Goal: Task Accomplishment & Management: Complete application form

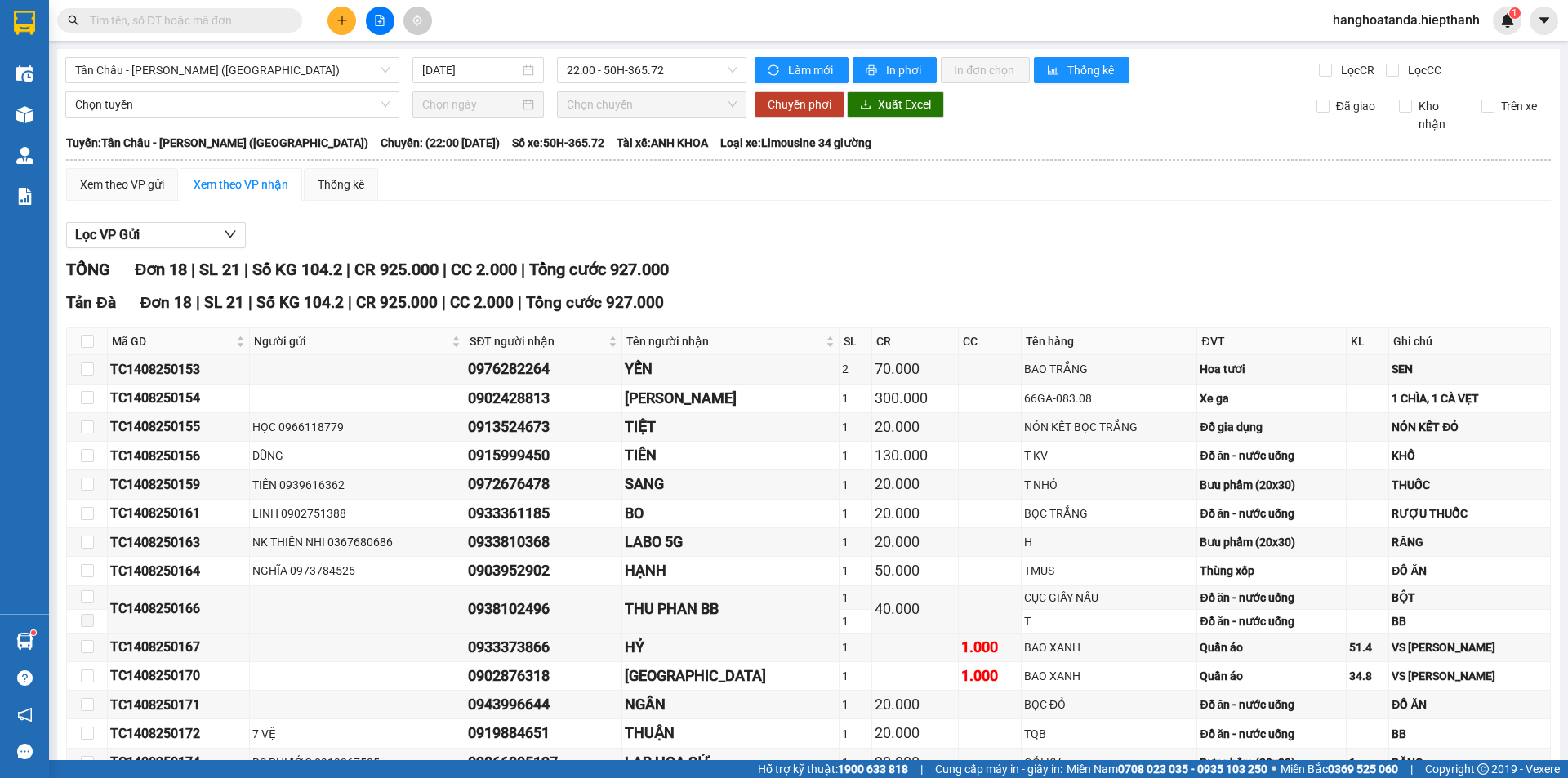
scroll to position [217, 0]
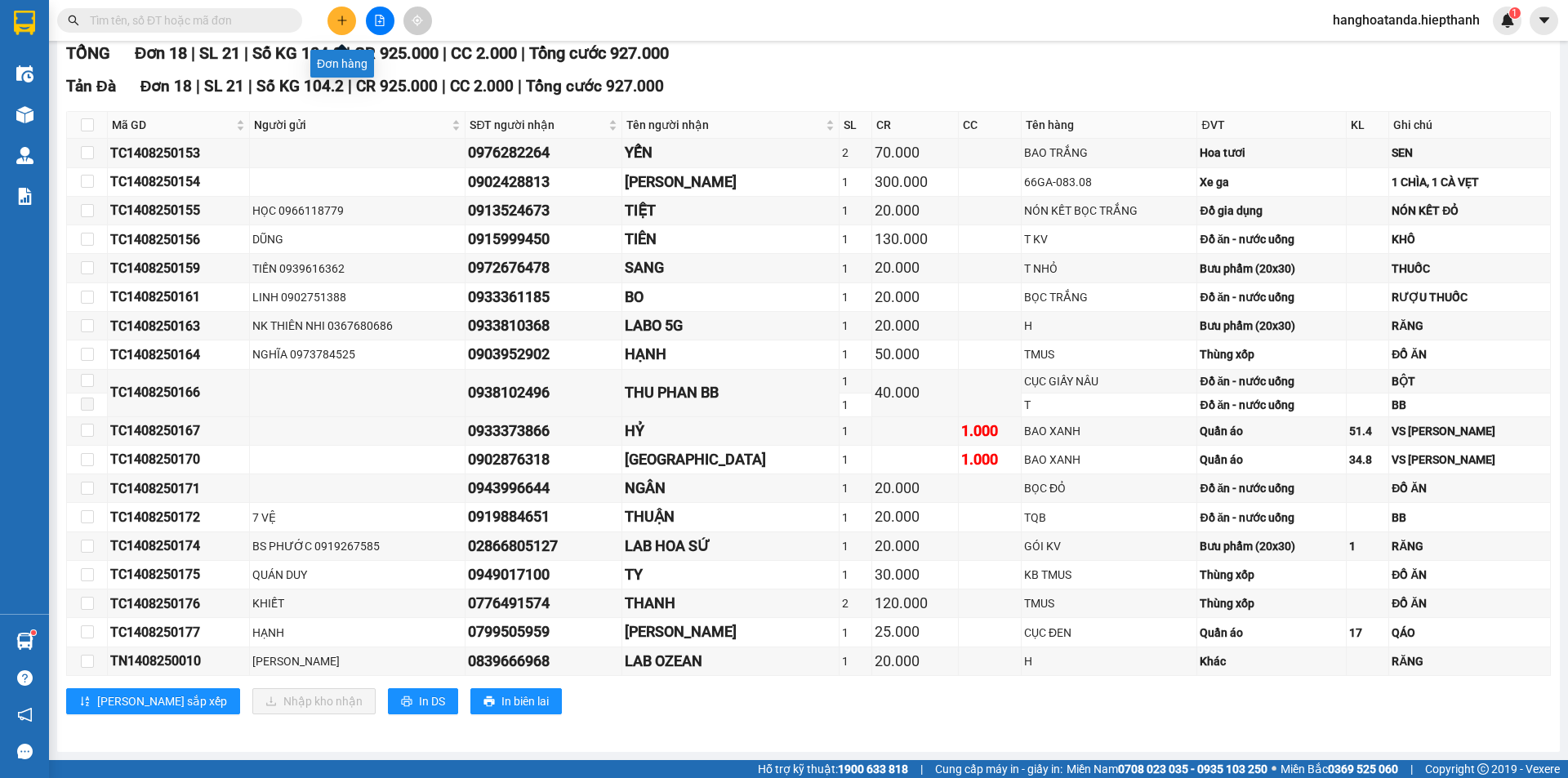
click at [341, 18] on icon "plus" at bounding box center [342, 20] width 11 height 11
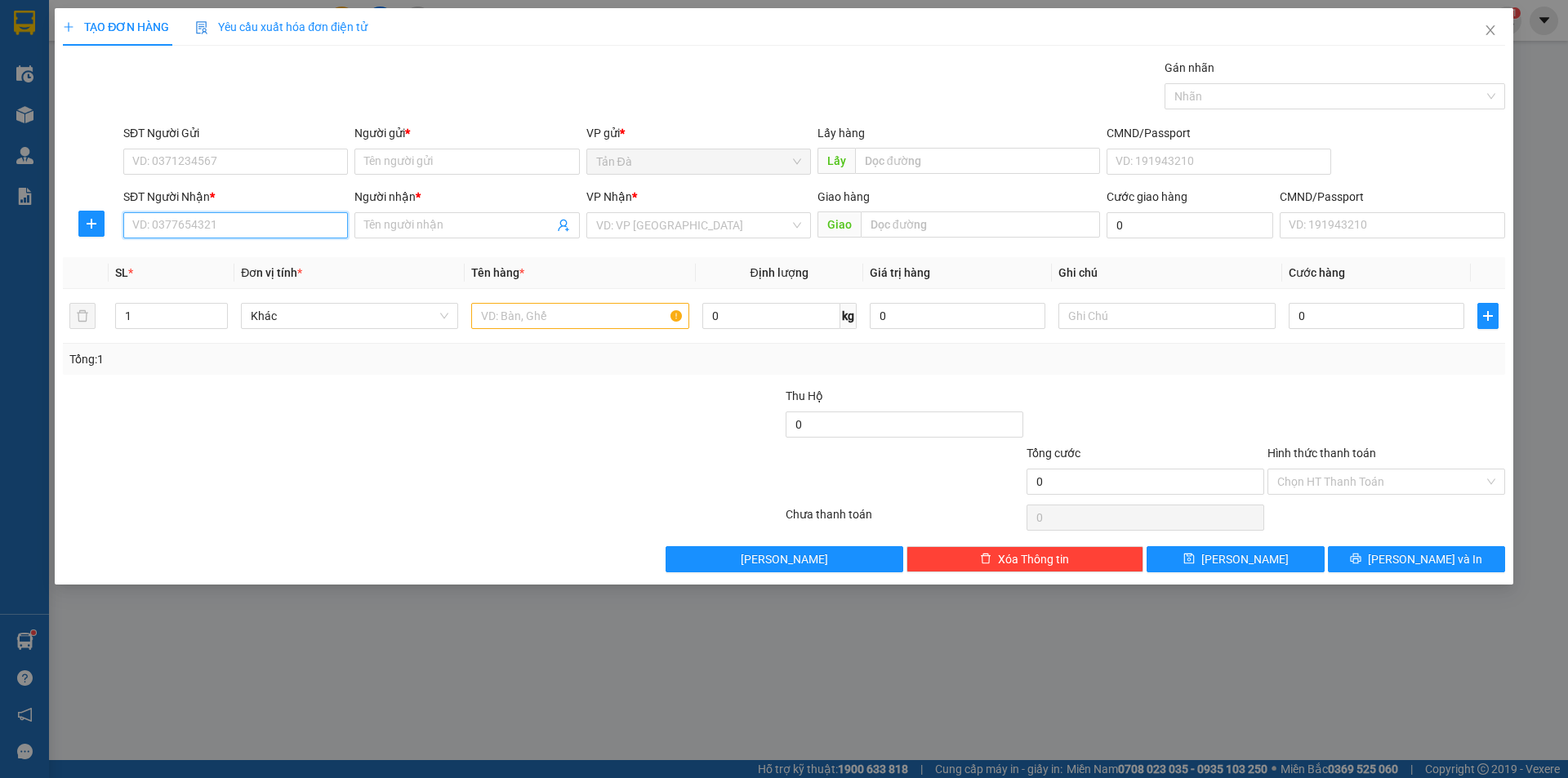
click at [232, 226] on input "SĐT Người Nhận *" at bounding box center [235, 225] width 224 height 26
click at [223, 256] on div "0337659497 - PHƯỚC" at bounding box center [235, 257] width 205 height 18
type input "0337659497"
type input "PHƯỚC"
type input "0337659497"
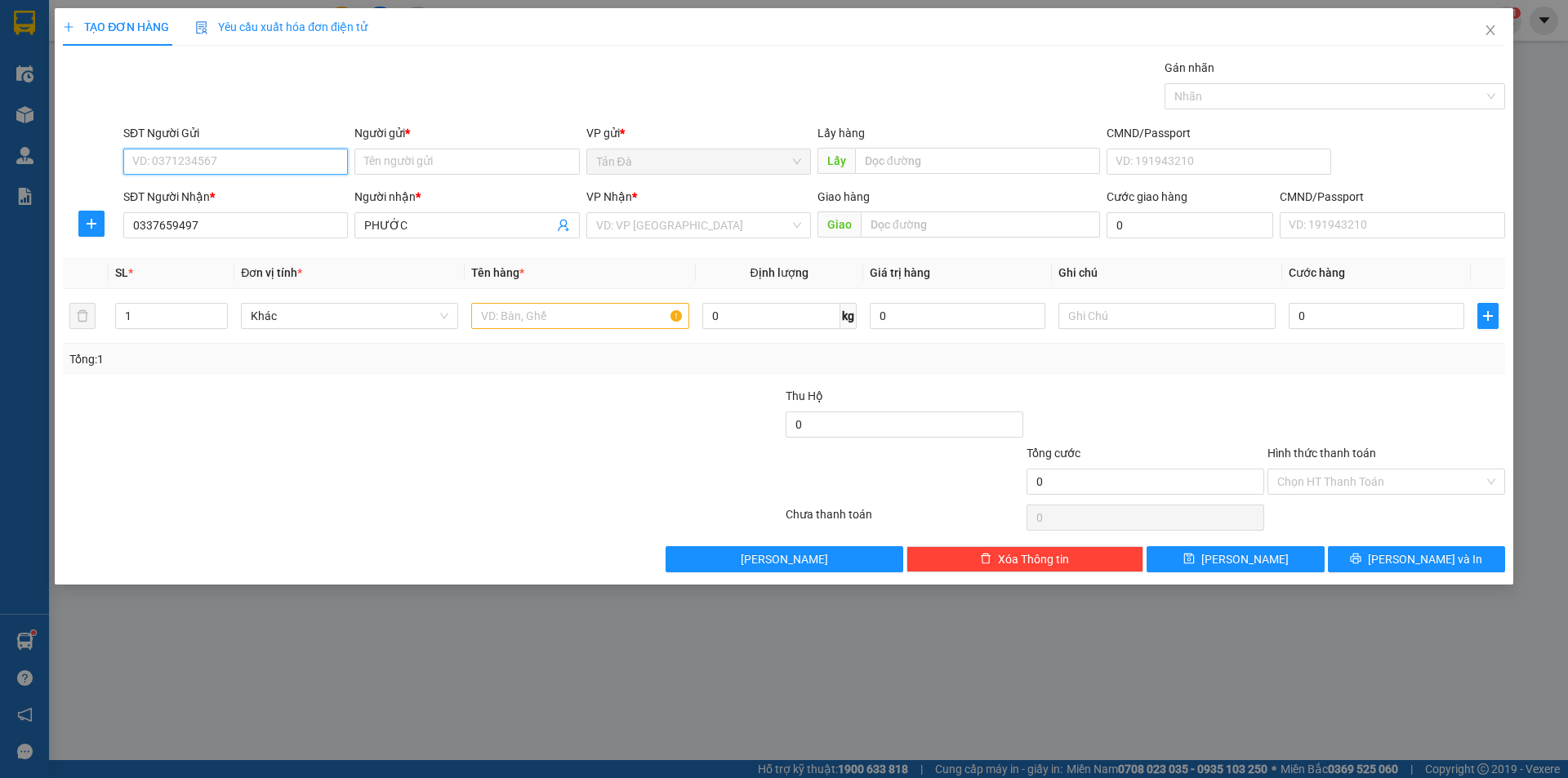
click at [295, 162] on input "SĐT Người Gửi" at bounding box center [235, 161] width 224 height 26
click at [175, 192] on div "null PHUC" at bounding box center [235, 194] width 205 height 18
type input "0337659497"
click at [404, 159] on input "PHƯỚC" at bounding box center [467, 161] width 224 height 26
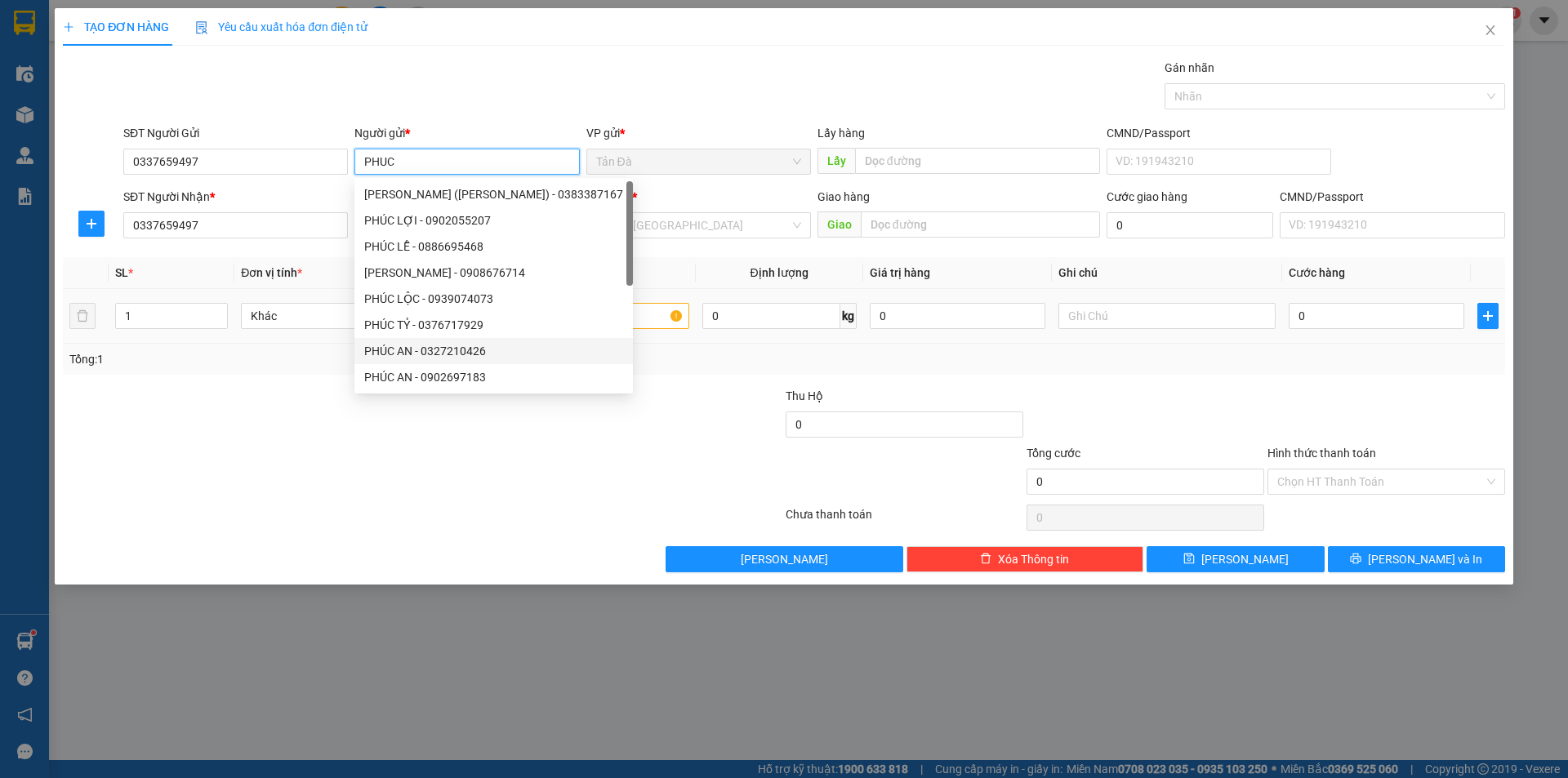
type input "PHUC"
click at [597, 320] on input "text" at bounding box center [580, 316] width 218 height 26
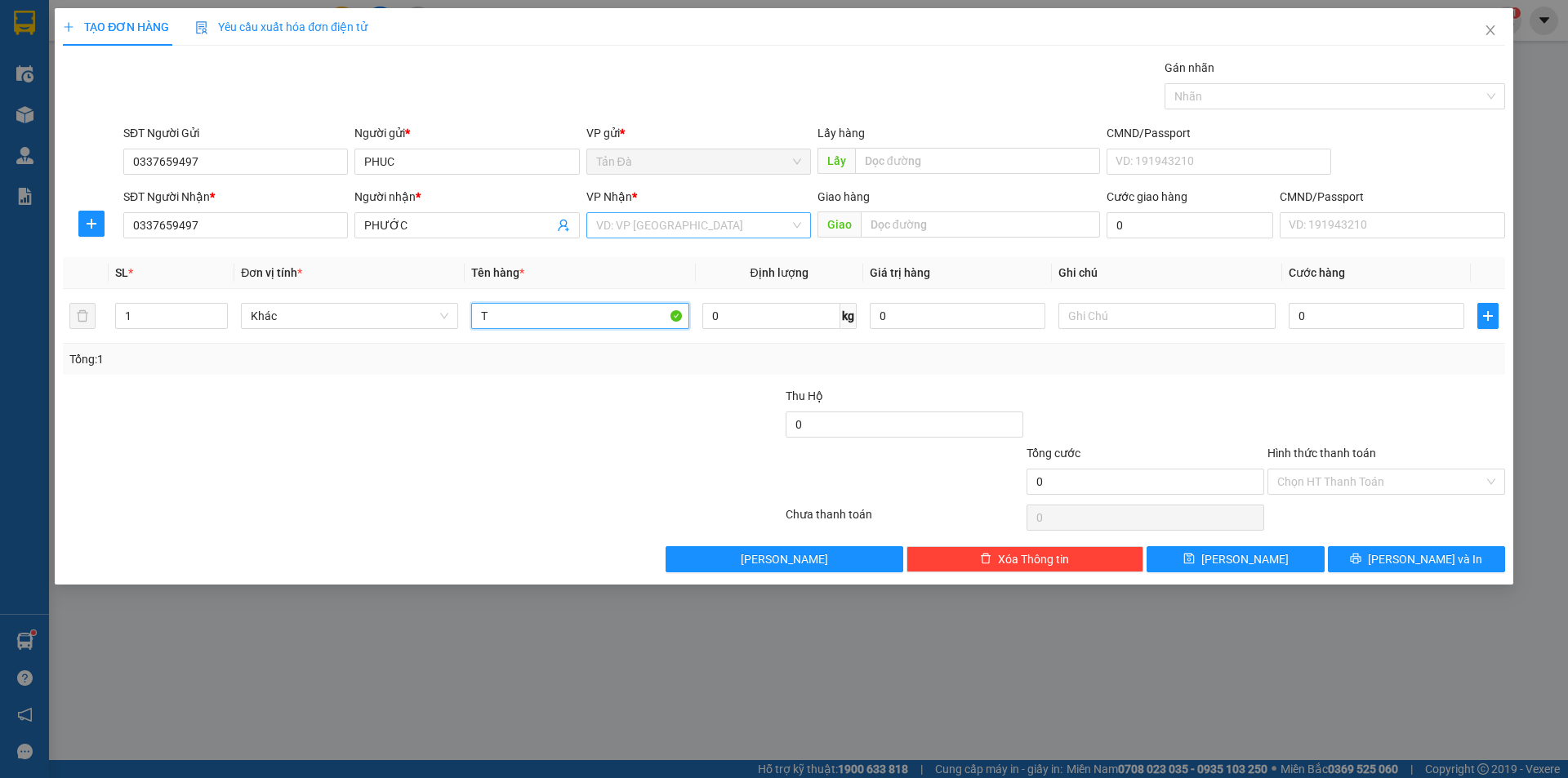
type input "T"
click at [657, 226] on input "search" at bounding box center [693, 225] width 194 height 24
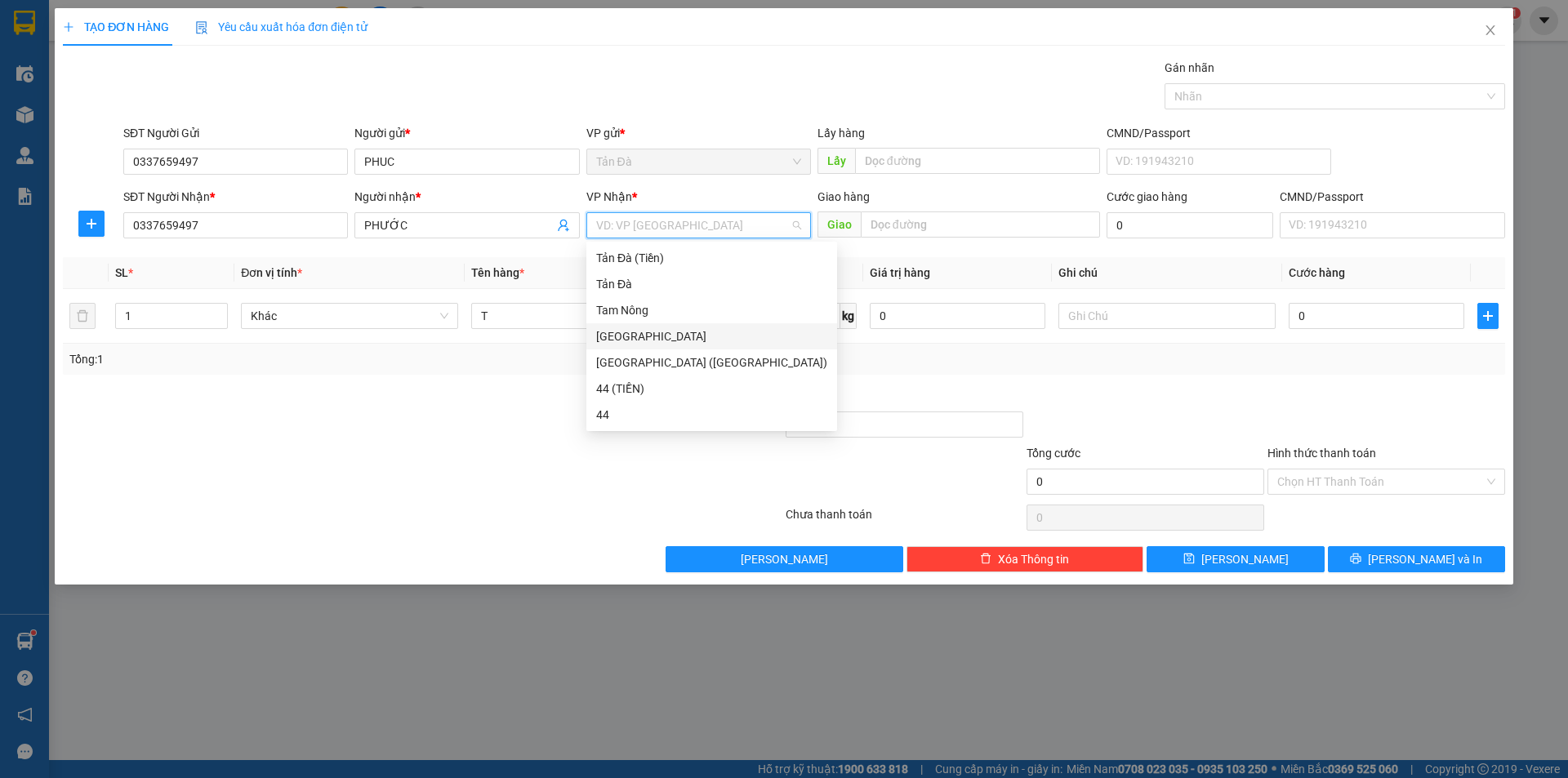
click at [631, 333] on div "[GEOGRAPHIC_DATA]" at bounding box center [712, 336] width 232 height 18
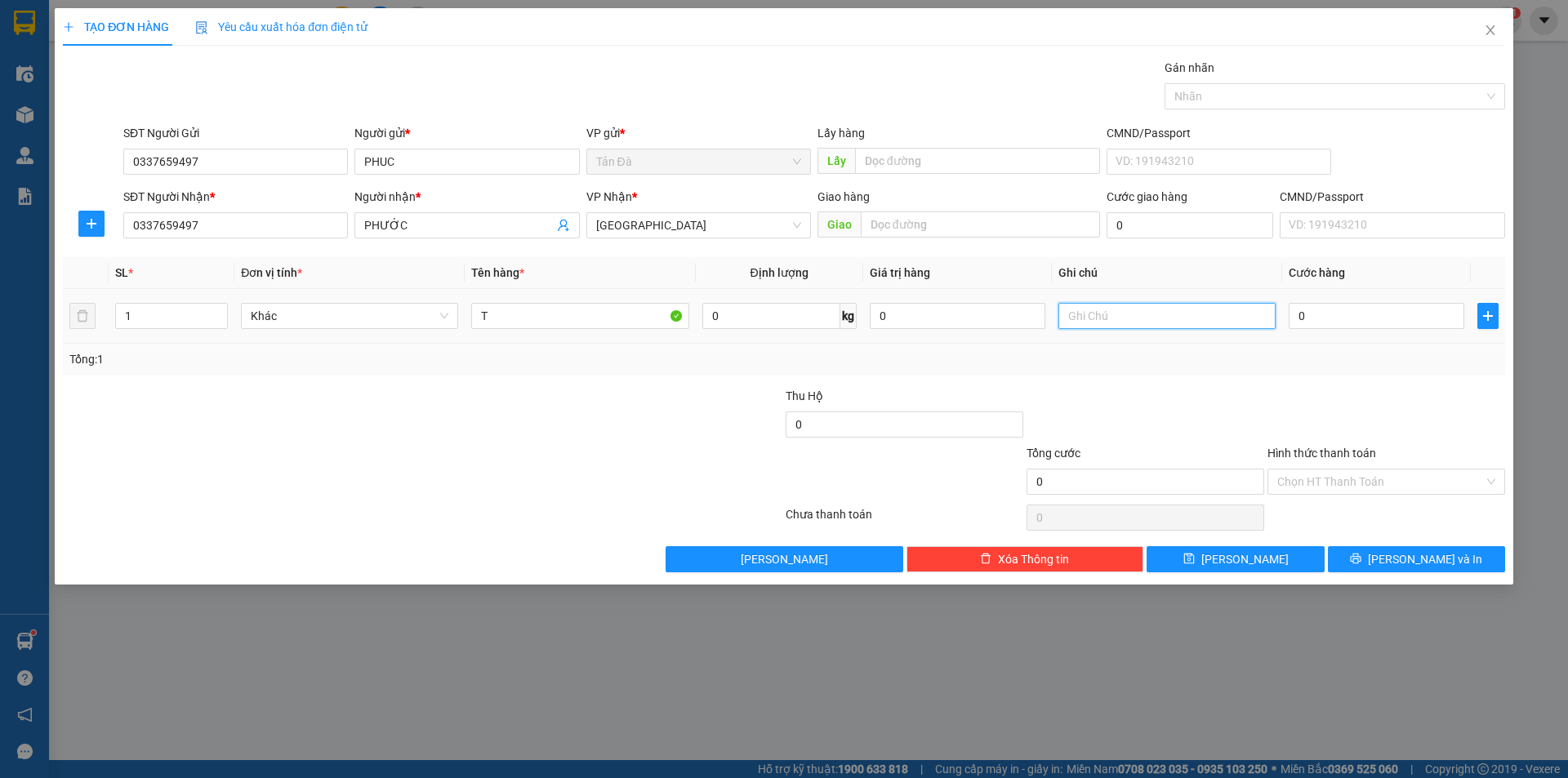
click at [1101, 321] on input "text" at bounding box center [1167, 316] width 218 height 26
type input "D"
type input "ĐÔ GIA DUNG"
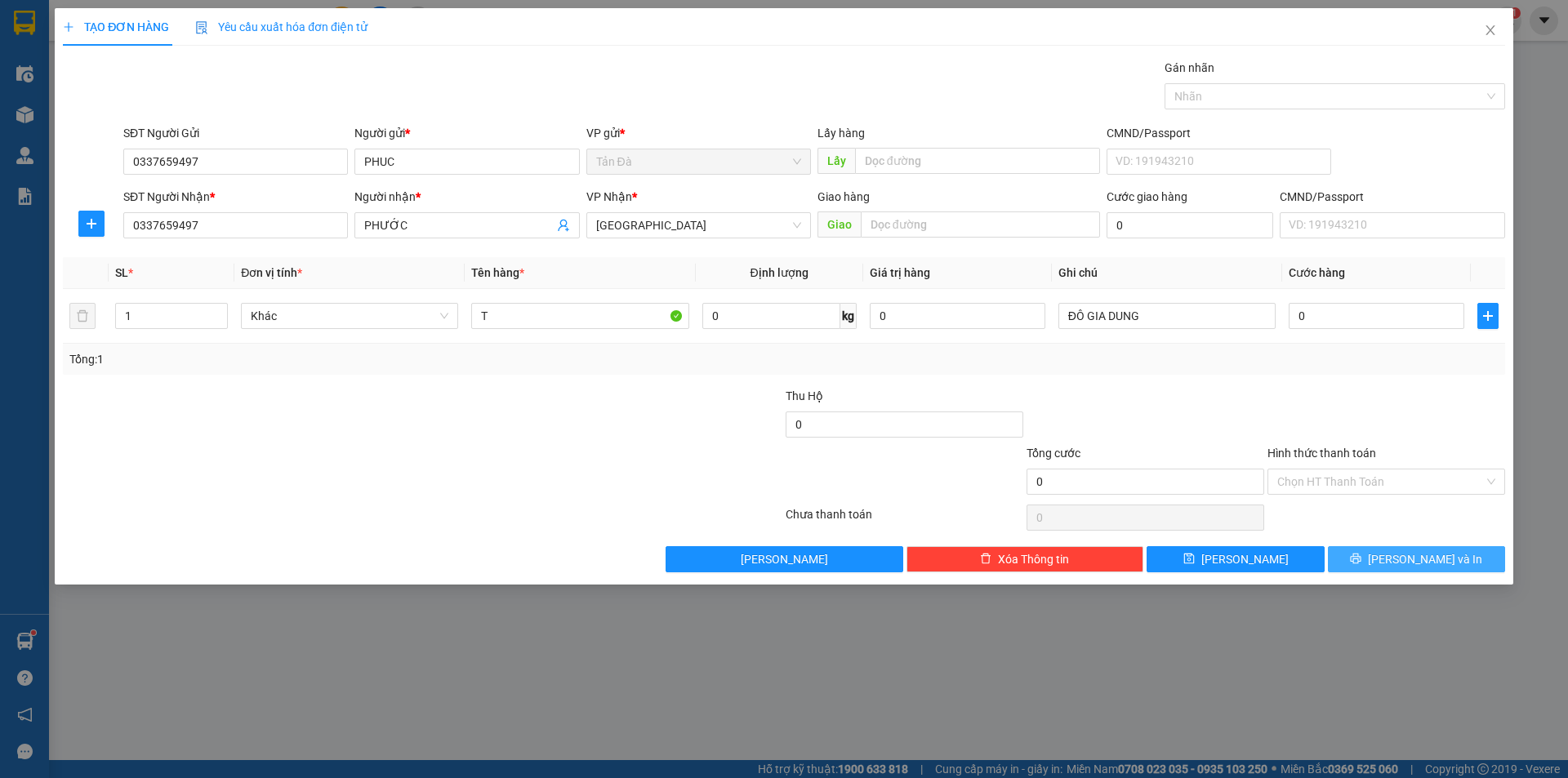
drag, startPoint x: 1423, startPoint y: 559, endPoint x: 1412, endPoint y: 553, distance: 12.5
click at [1423, 558] on span "[PERSON_NAME] và In" at bounding box center [1424, 558] width 114 height 18
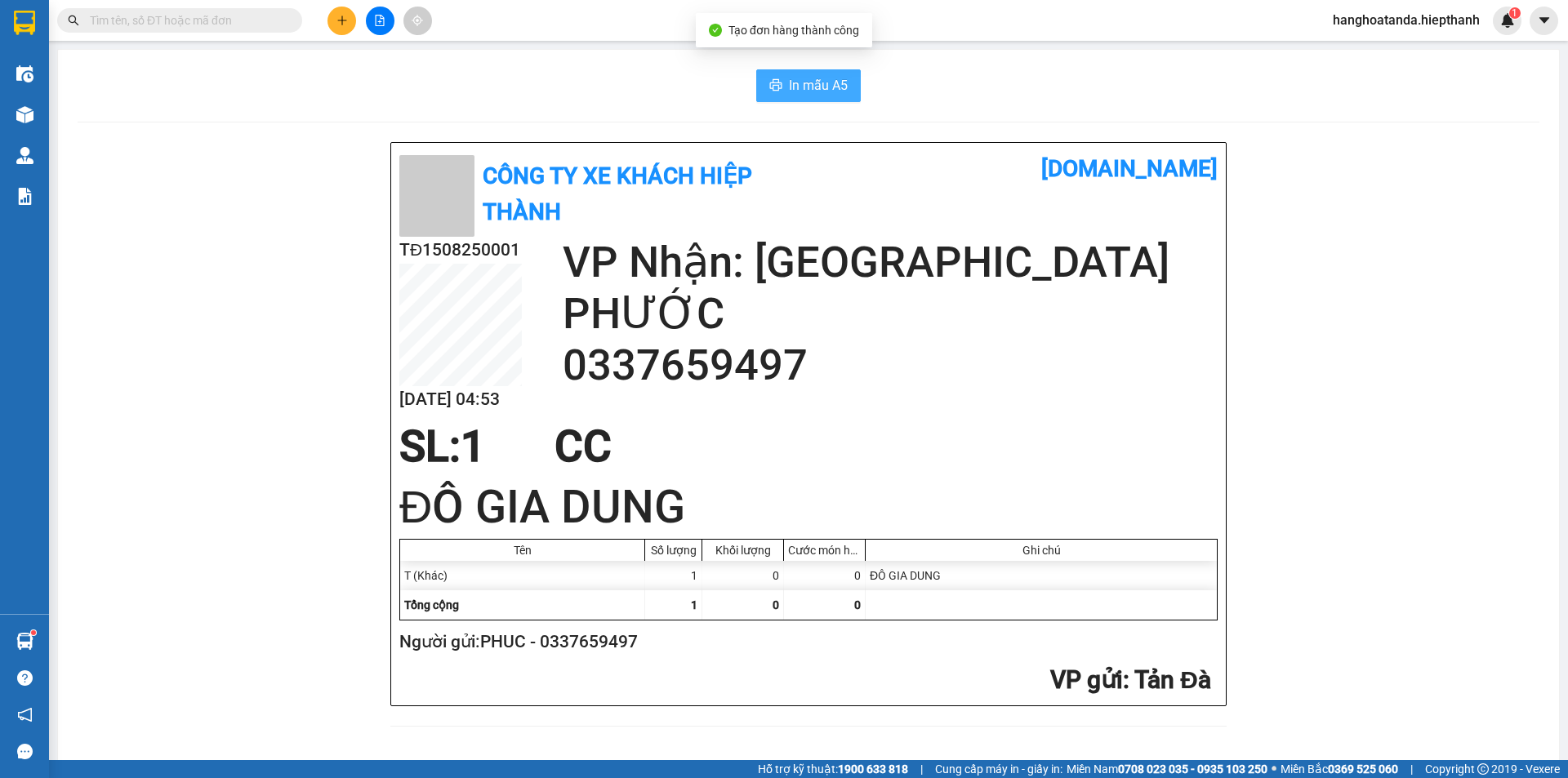
click at [797, 82] on span "In mẫu A5" at bounding box center [818, 85] width 58 height 20
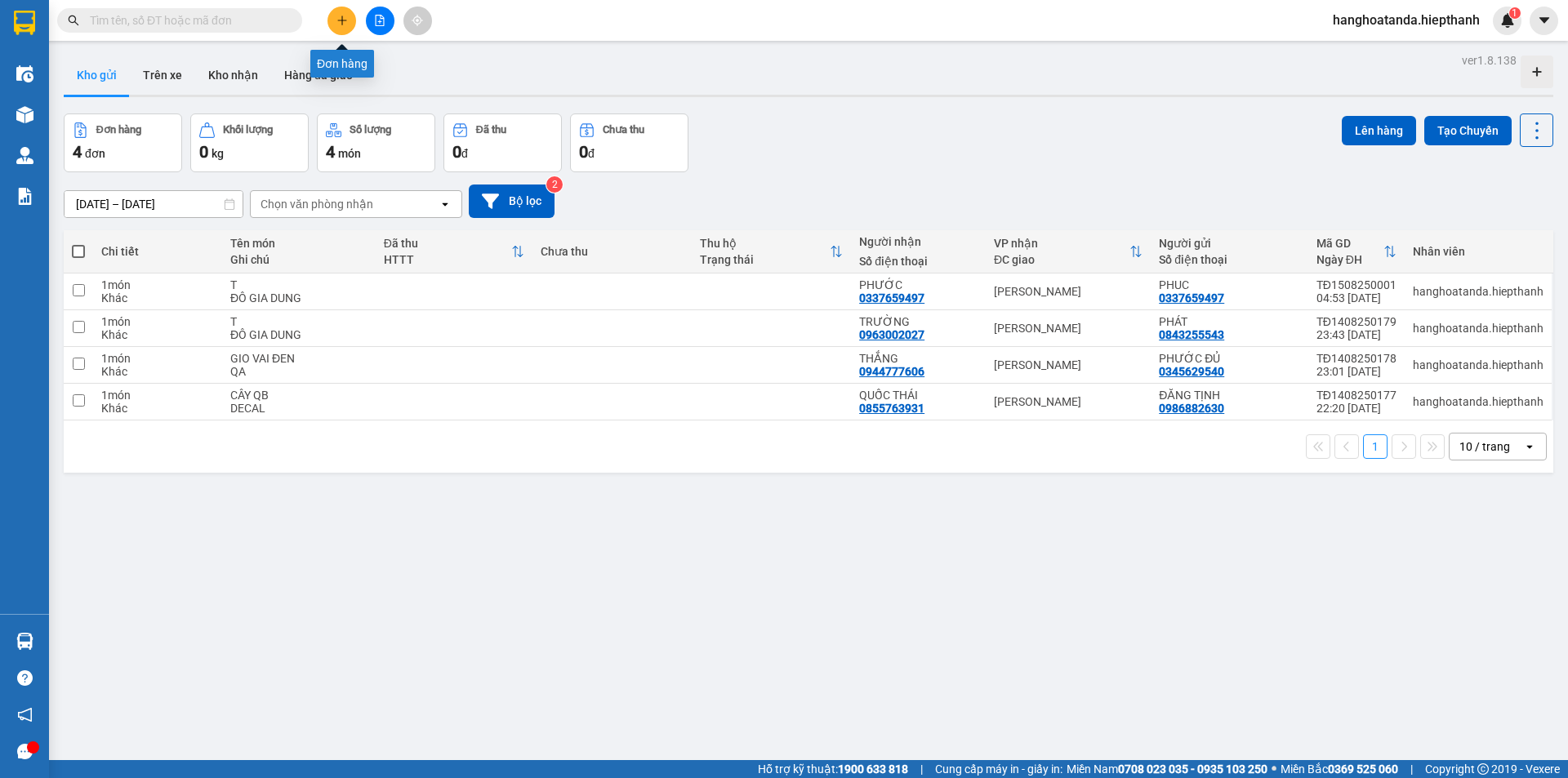
click at [344, 15] on button at bounding box center [342, 20] width 29 height 29
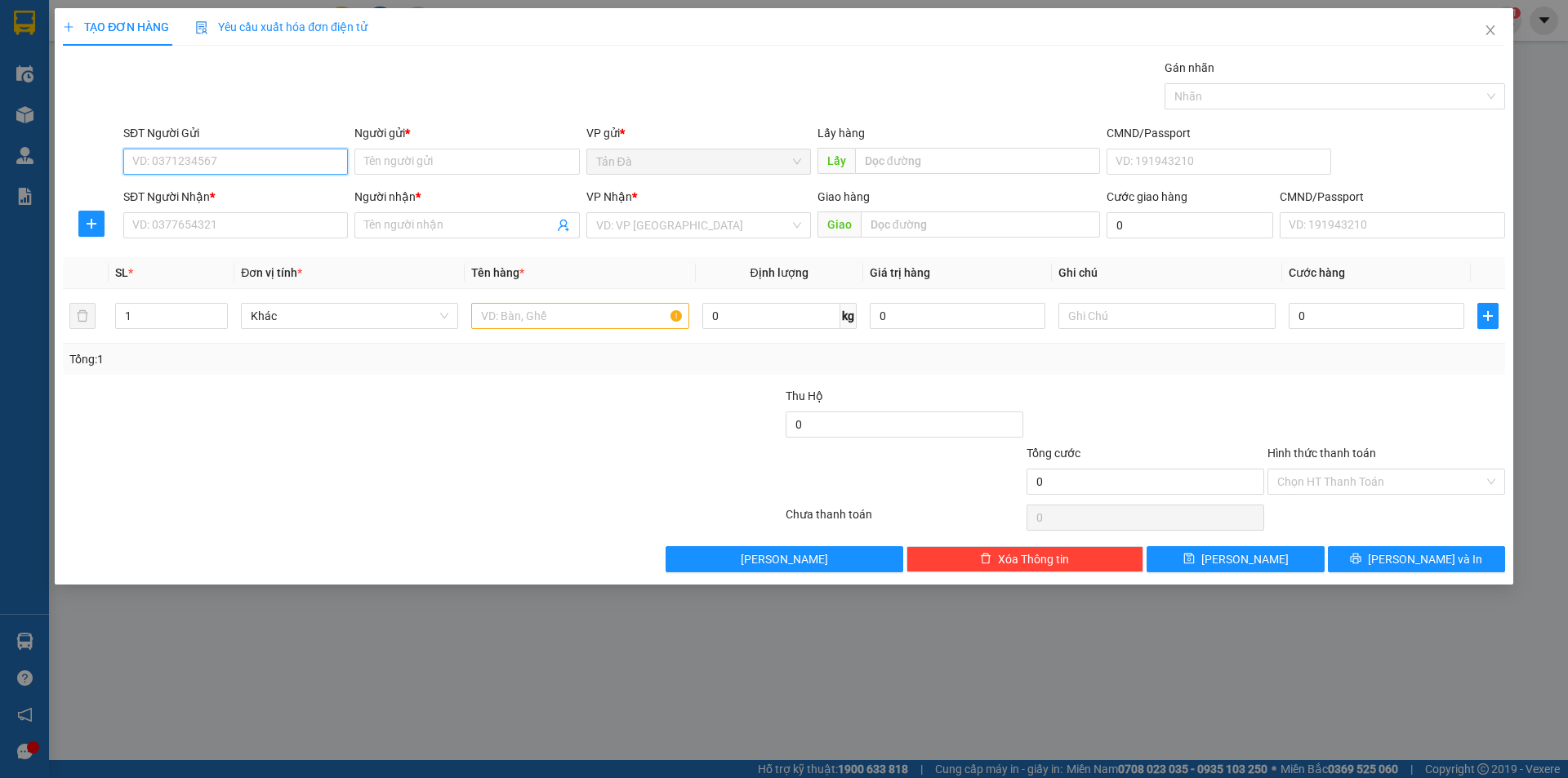
click at [253, 162] on input "SĐT Người Gửi" at bounding box center [235, 161] width 224 height 26
click at [232, 188] on div "0986526042 - TÀI LÔC" at bounding box center [235, 194] width 205 height 18
type input "0986526042"
type input "TÀI LÔC"
type input "0986526042"
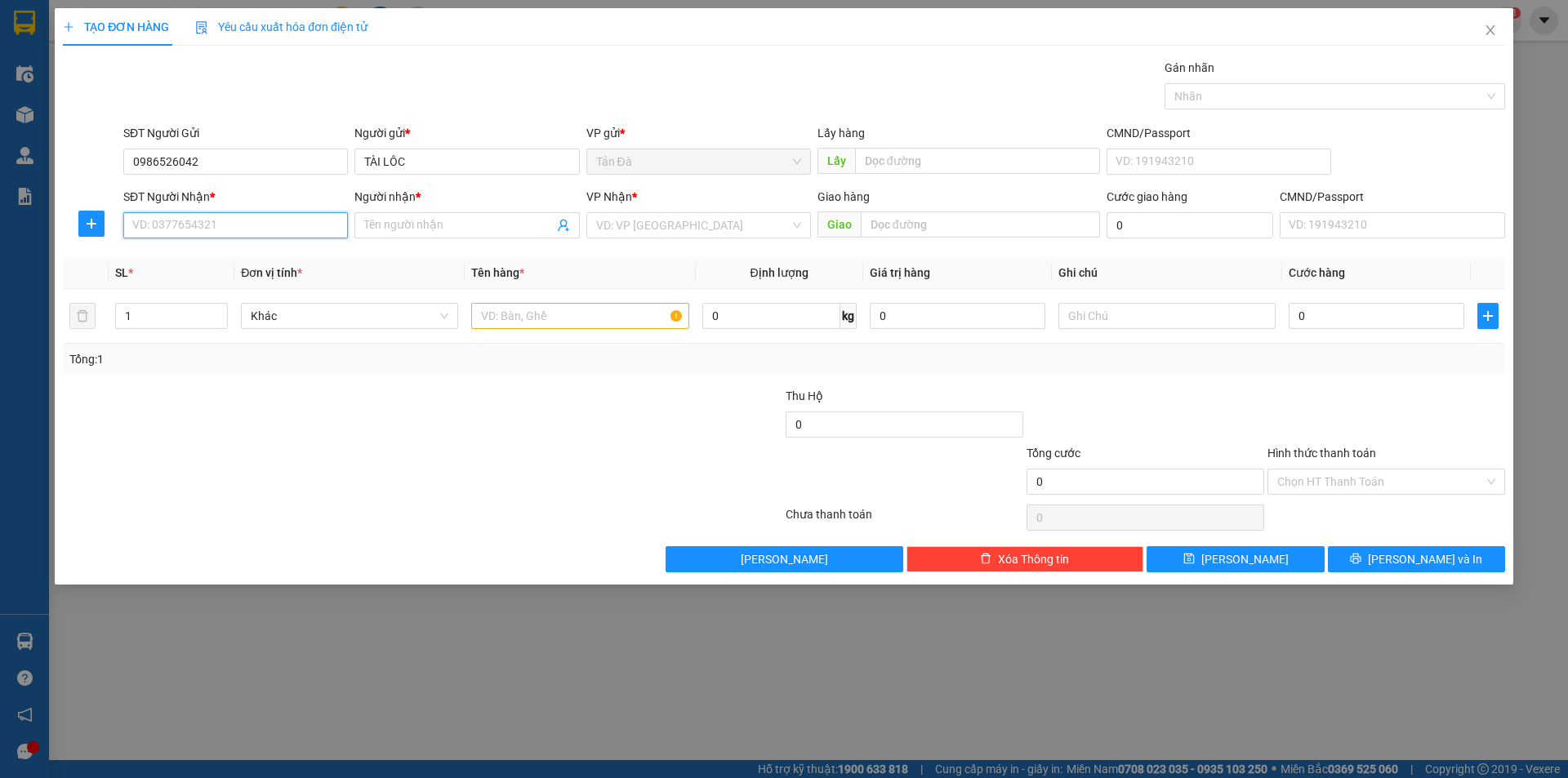
click at [271, 225] on input "SĐT Người Nhận *" at bounding box center [235, 225] width 224 height 26
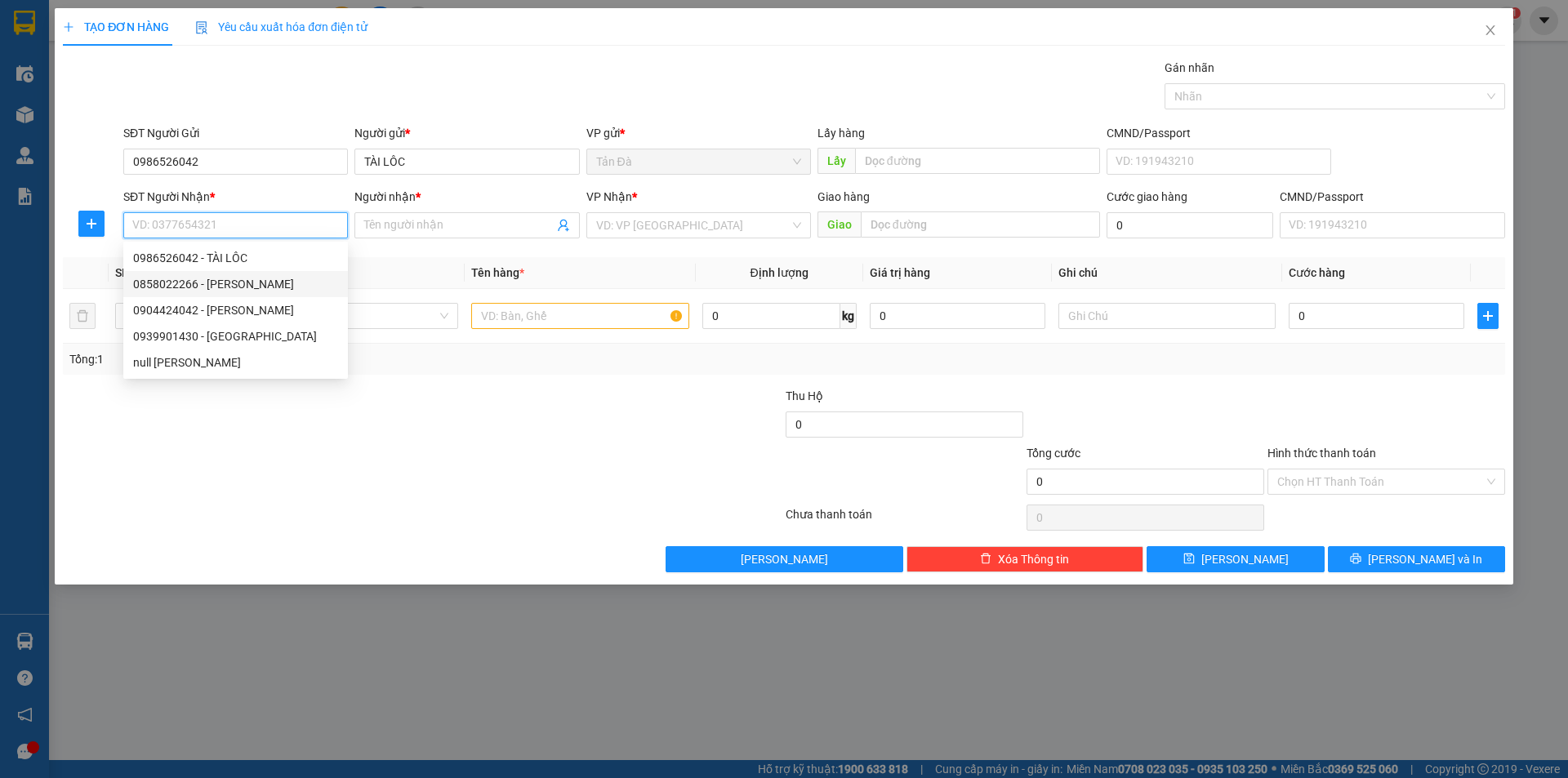
click at [234, 276] on div "0858022266 - TUYỀN" at bounding box center [235, 283] width 205 height 18
type input "0858022266"
type input "TUYỀN"
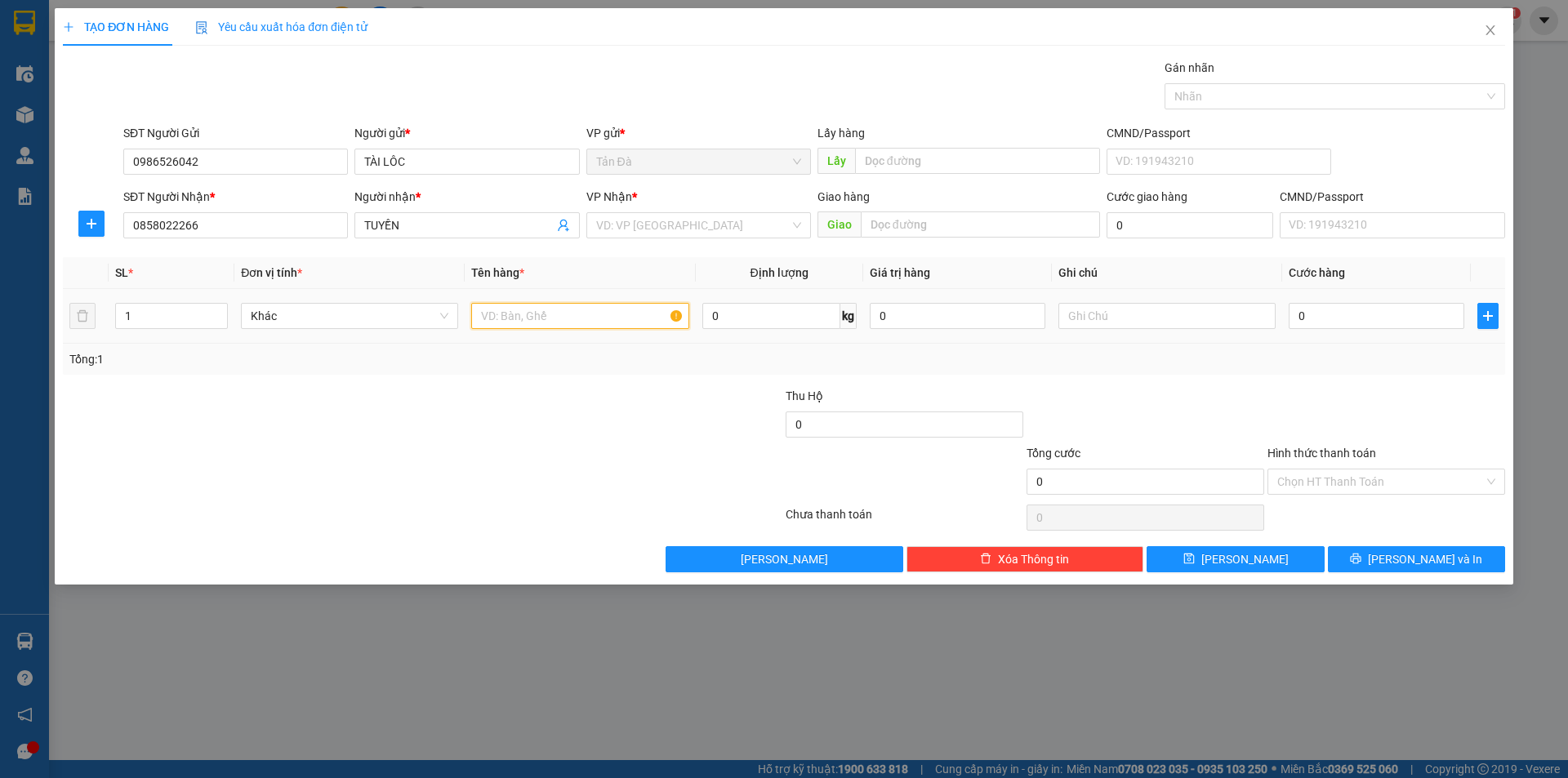
click at [500, 316] on input "text" at bounding box center [580, 316] width 218 height 26
type input "T"
click at [659, 225] on input "search" at bounding box center [693, 225] width 194 height 24
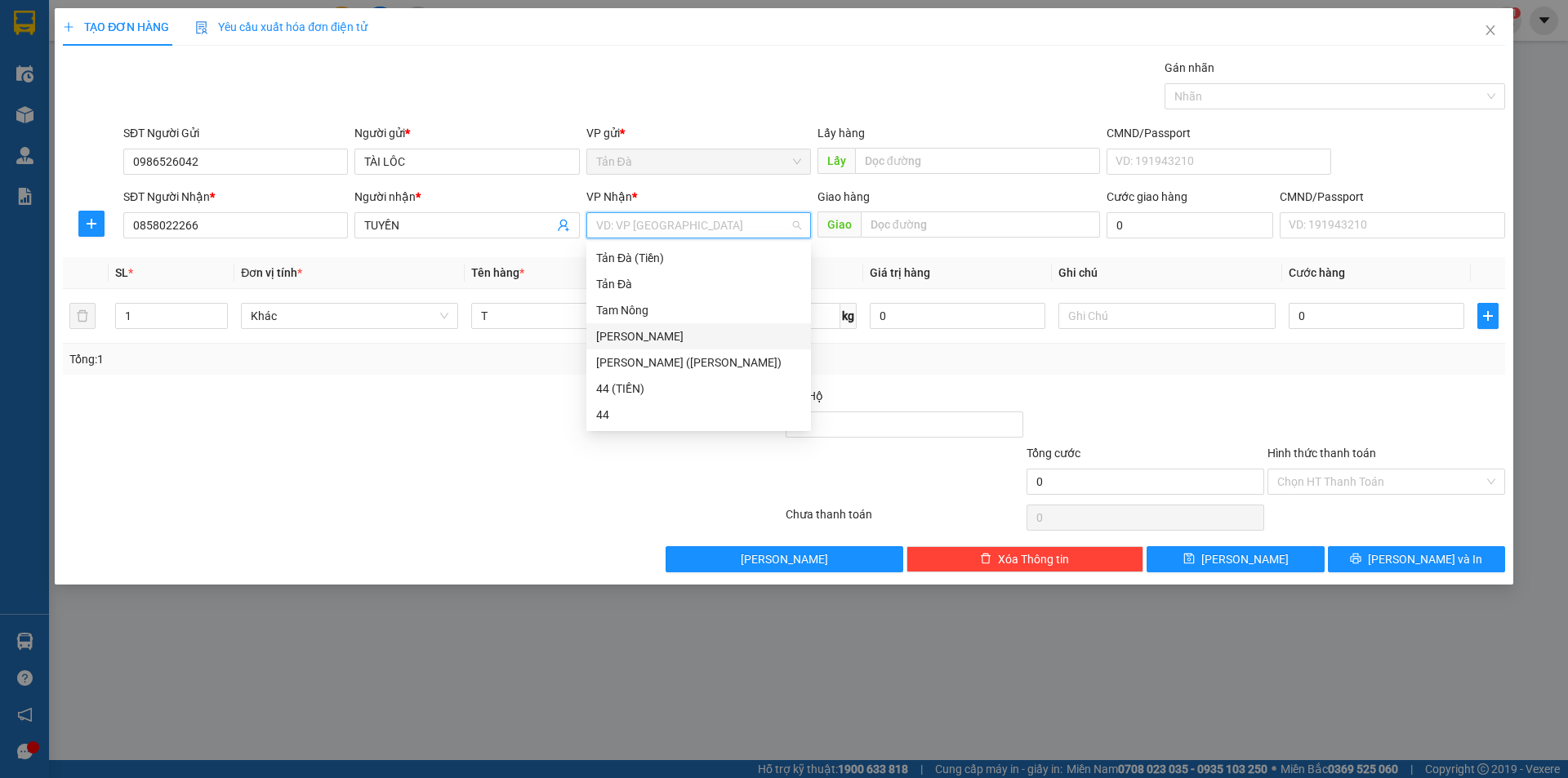
click at [625, 333] on div "[GEOGRAPHIC_DATA]" at bounding box center [698, 336] width 205 height 18
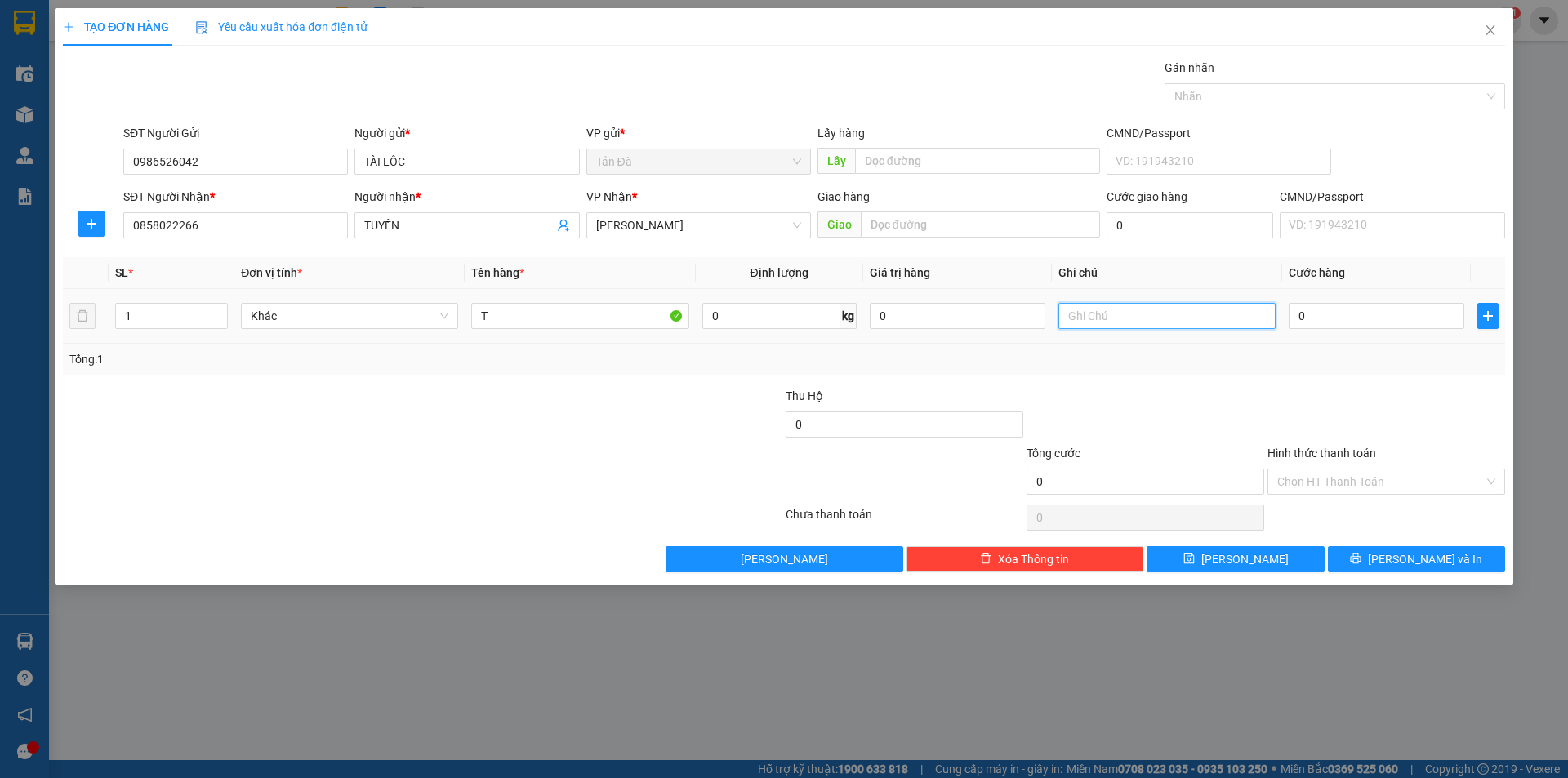
click at [1098, 320] on input "text" at bounding box center [1167, 316] width 218 height 26
type input "BÔNG"
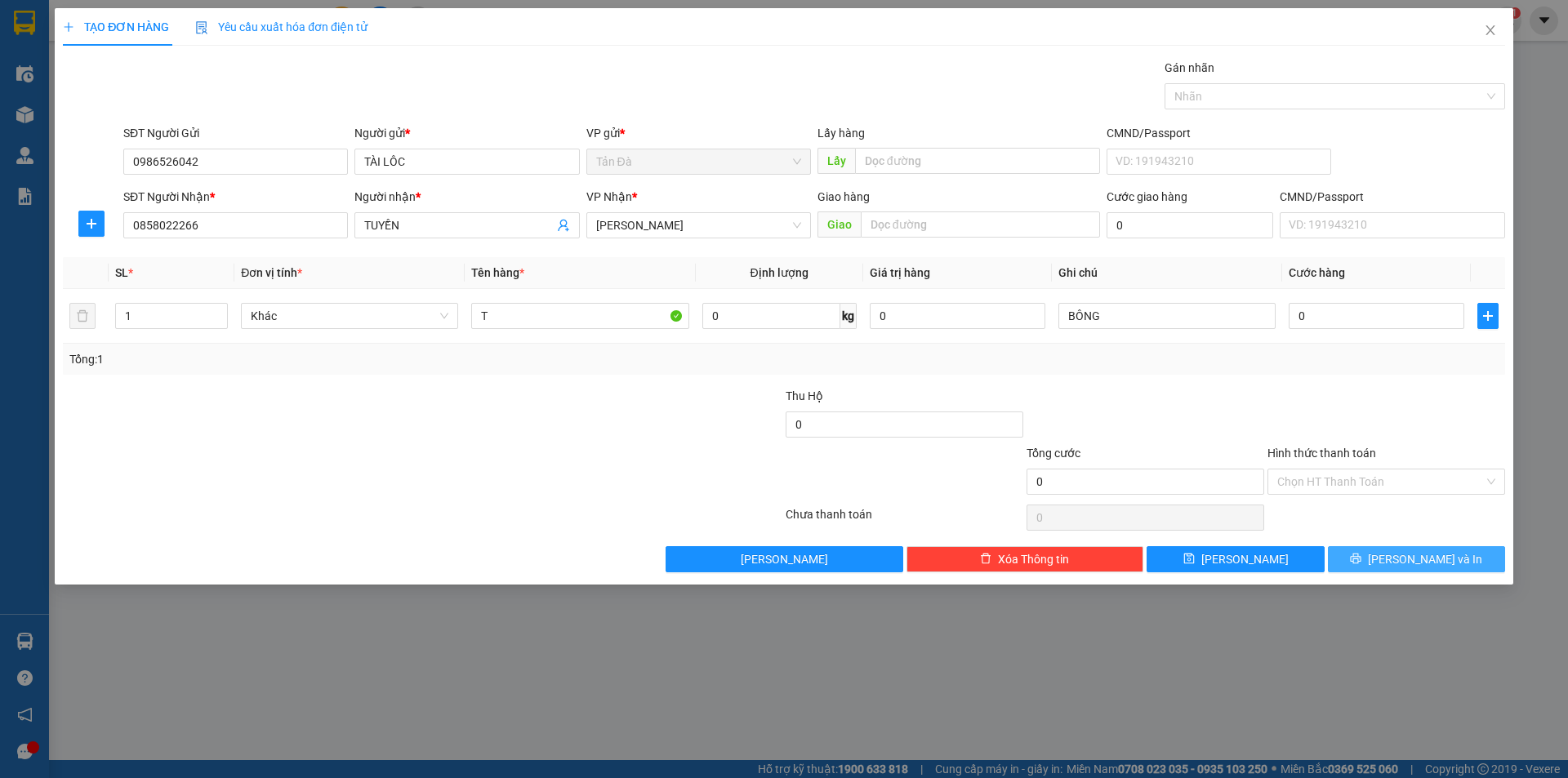
click at [1373, 557] on button "[PERSON_NAME] và In" at bounding box center [1416, 559] width 177 height 26
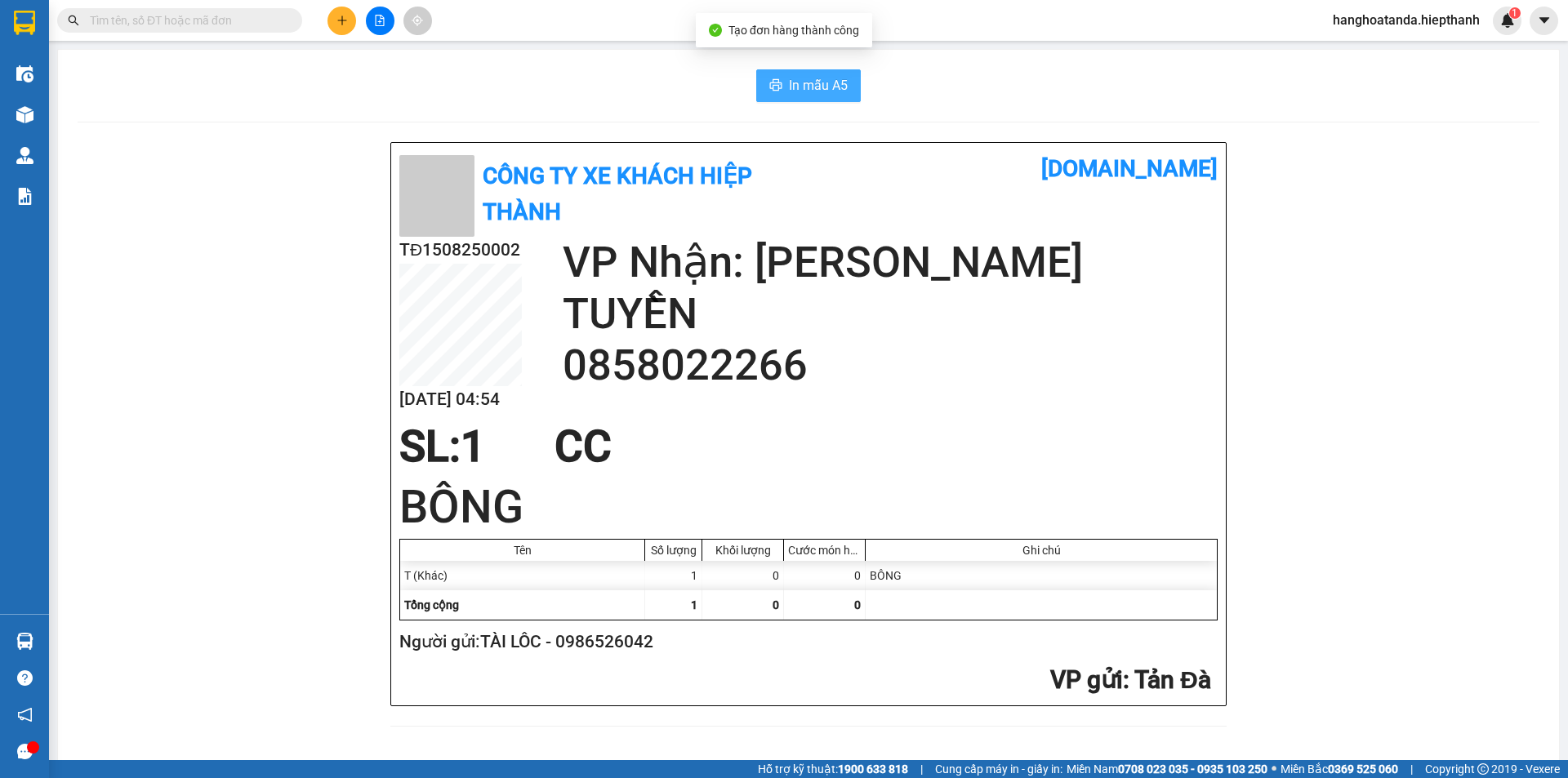
click at [811, 78] on span "In mẫu A5" at bounding box center [818, 85] width 58 height 20
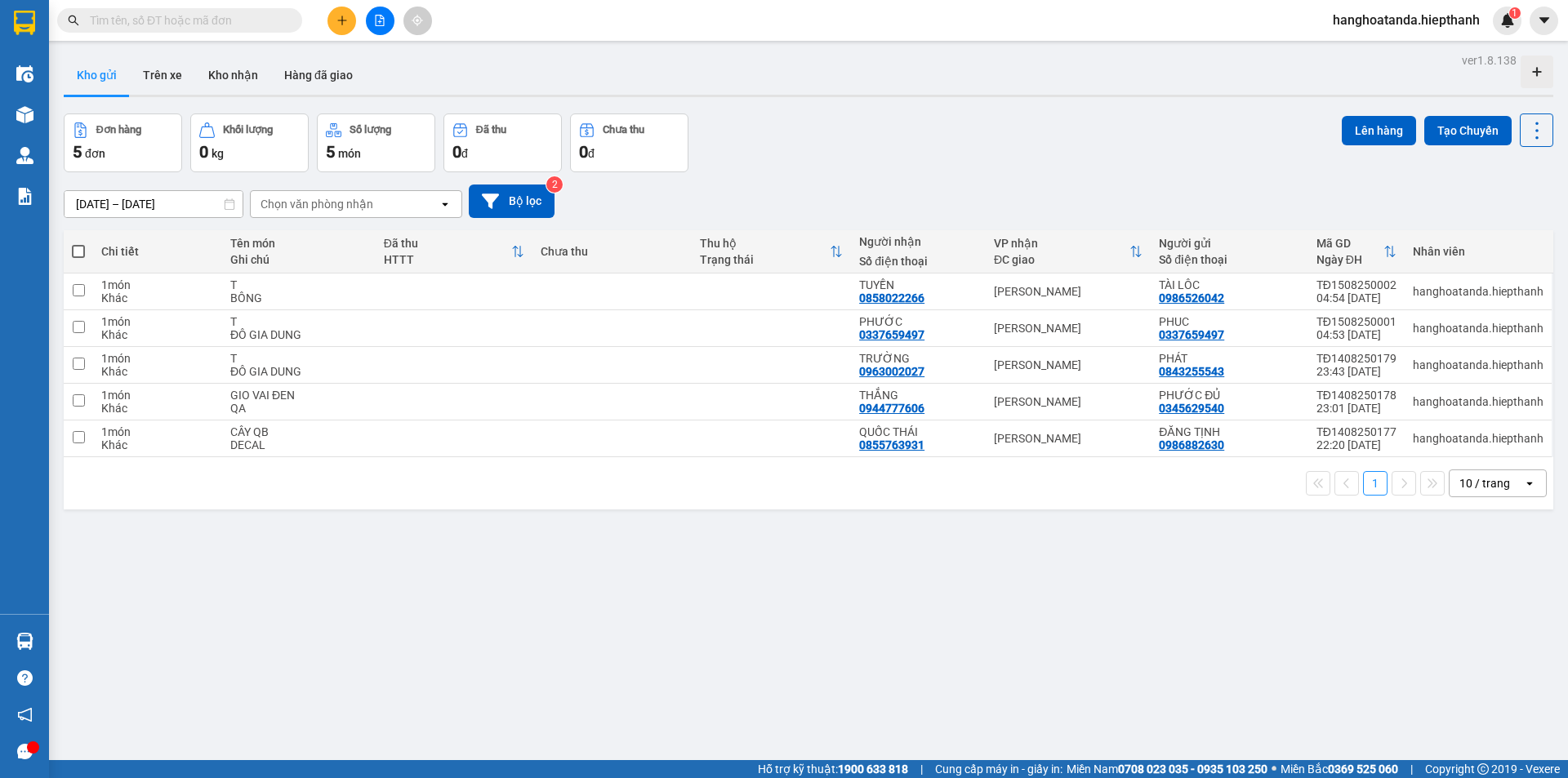
click at [252, 19] on input "text" at bounding box center [186, 19] width 193 height 18
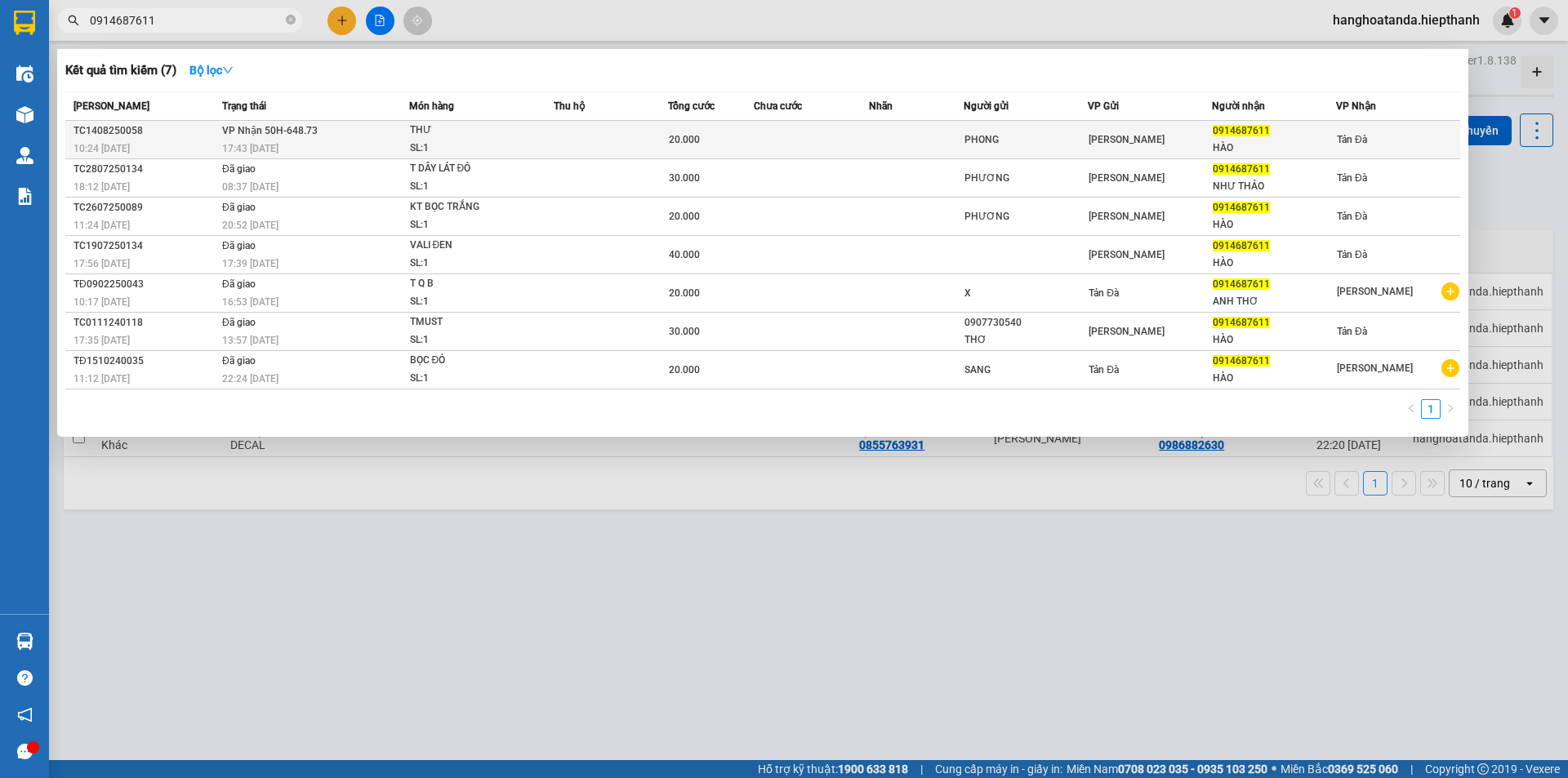
type input "0914687611"
click at [674, 132] on div "20.000" at bounding box center [710, 139] width 84 height 18
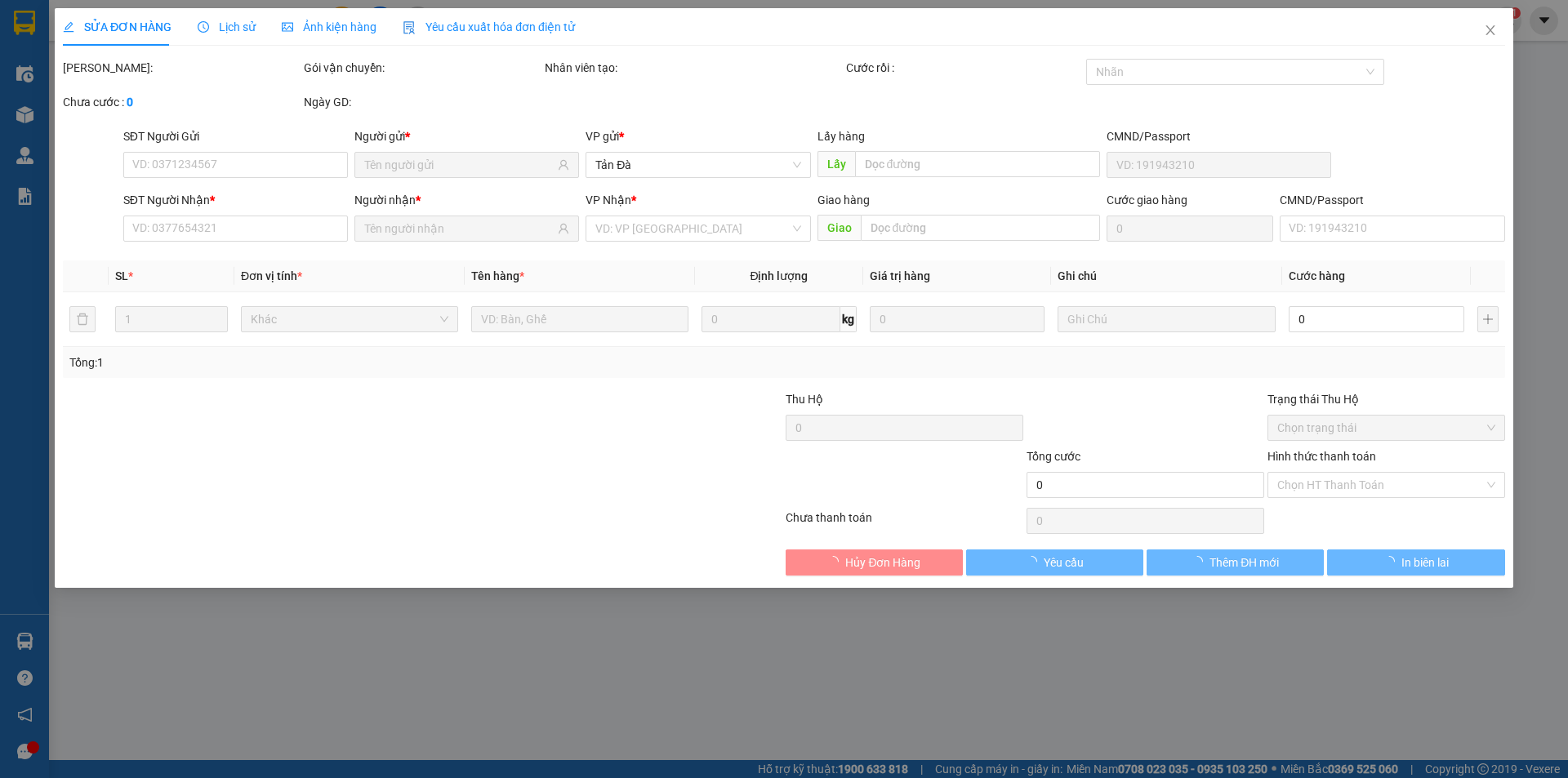
type input "PHONG"
type input "0914687611"
type input "HÀO"
type input "20.000"
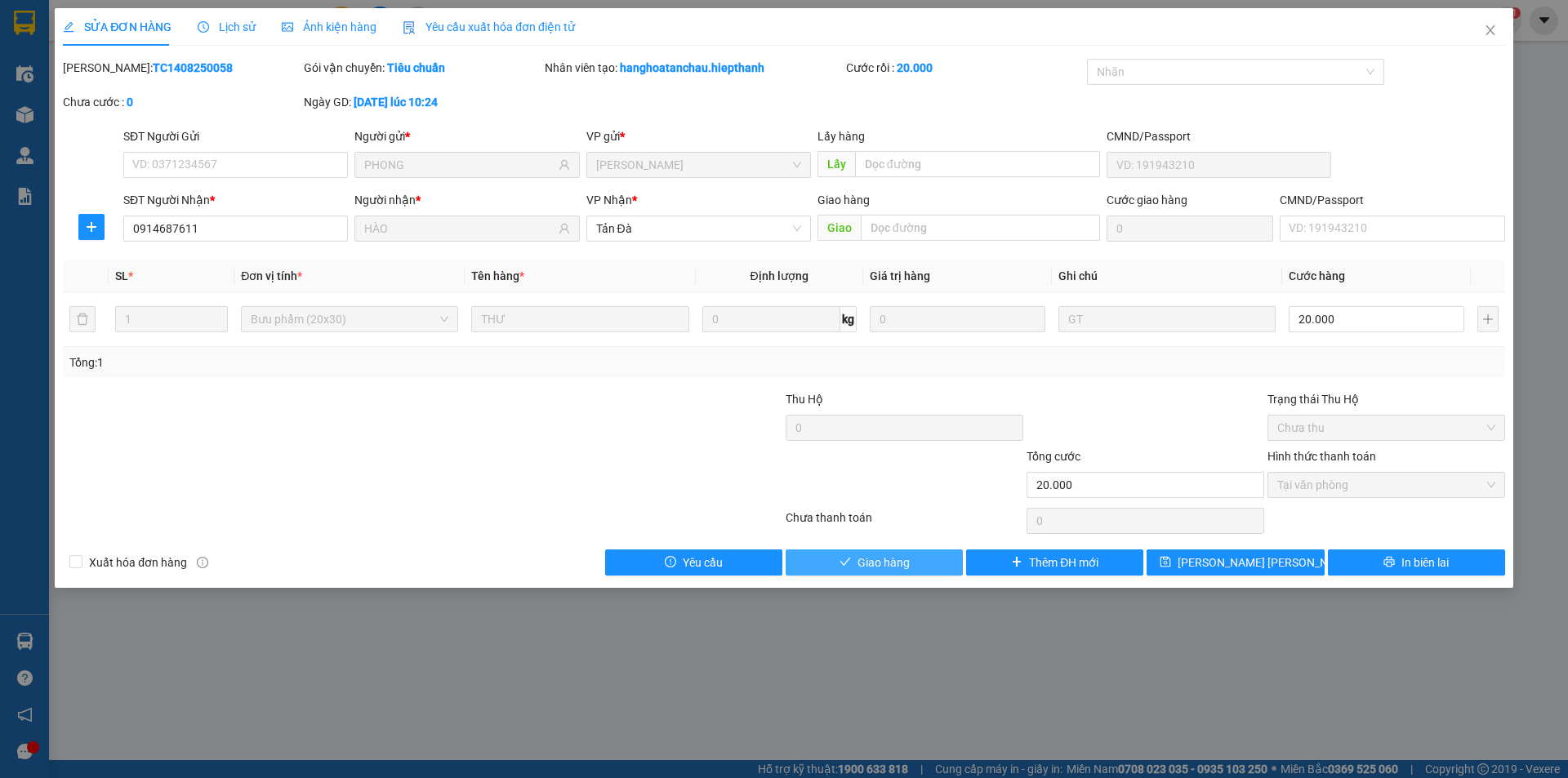
click at [864, 564] on span "Giao hàng" at bounding box center [884, 562] width 52 height 18
